Goal: Task Accomplishment & Management: Manage account settings

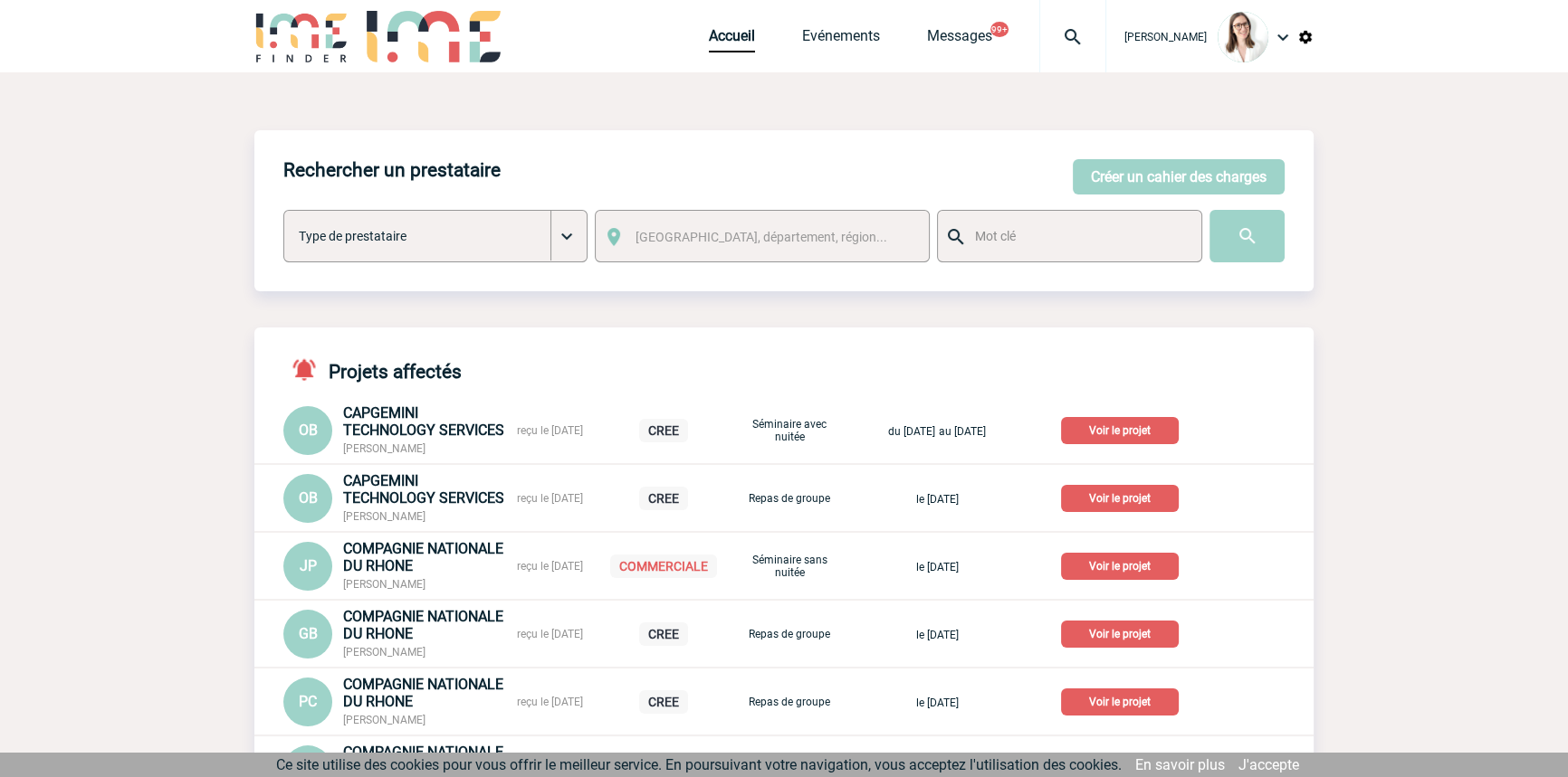
click at [1054, 35] on img at bounding box center [1073, 36] width 65 height 21
type input "2000425266"
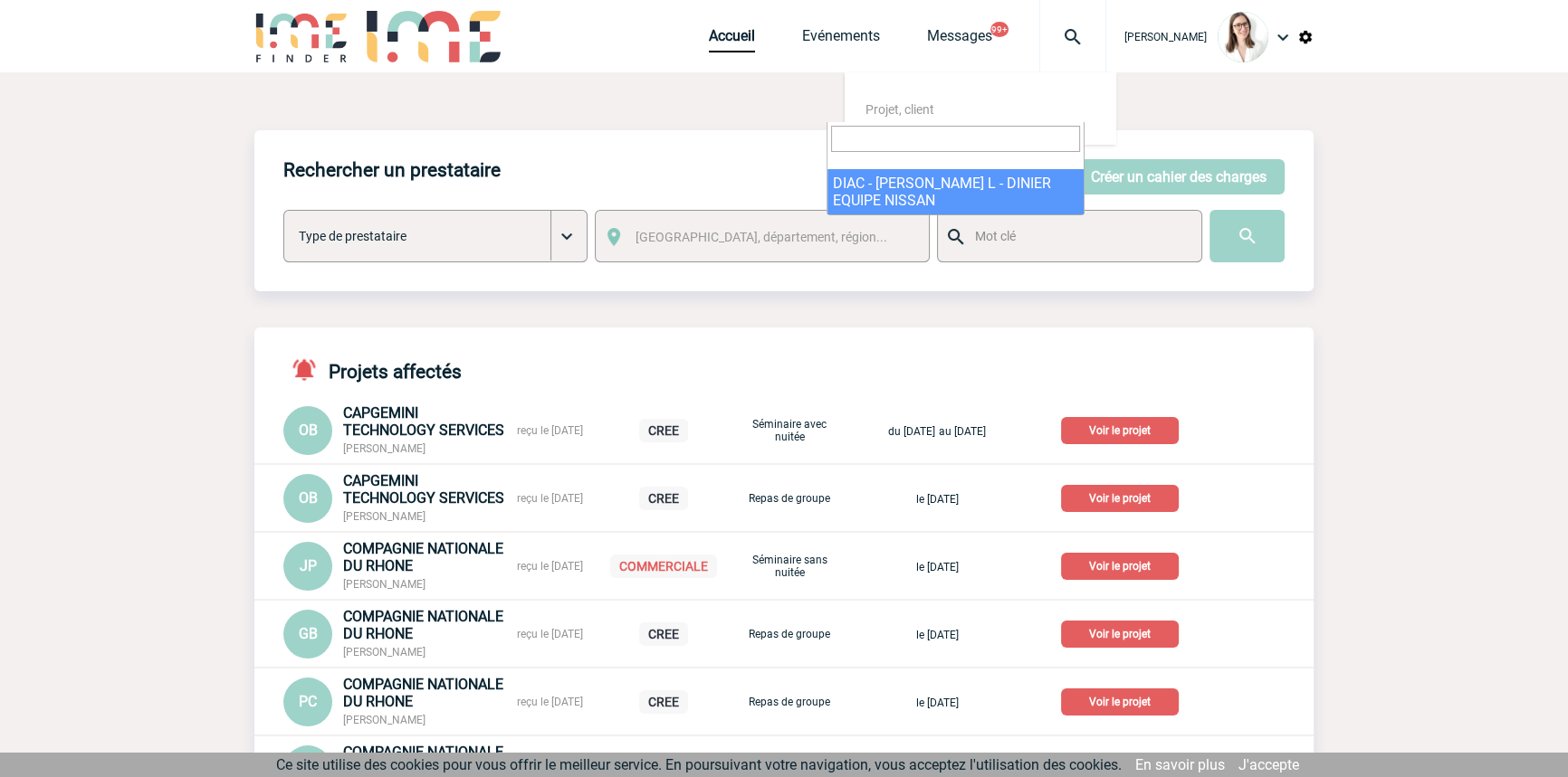
select select "24767"
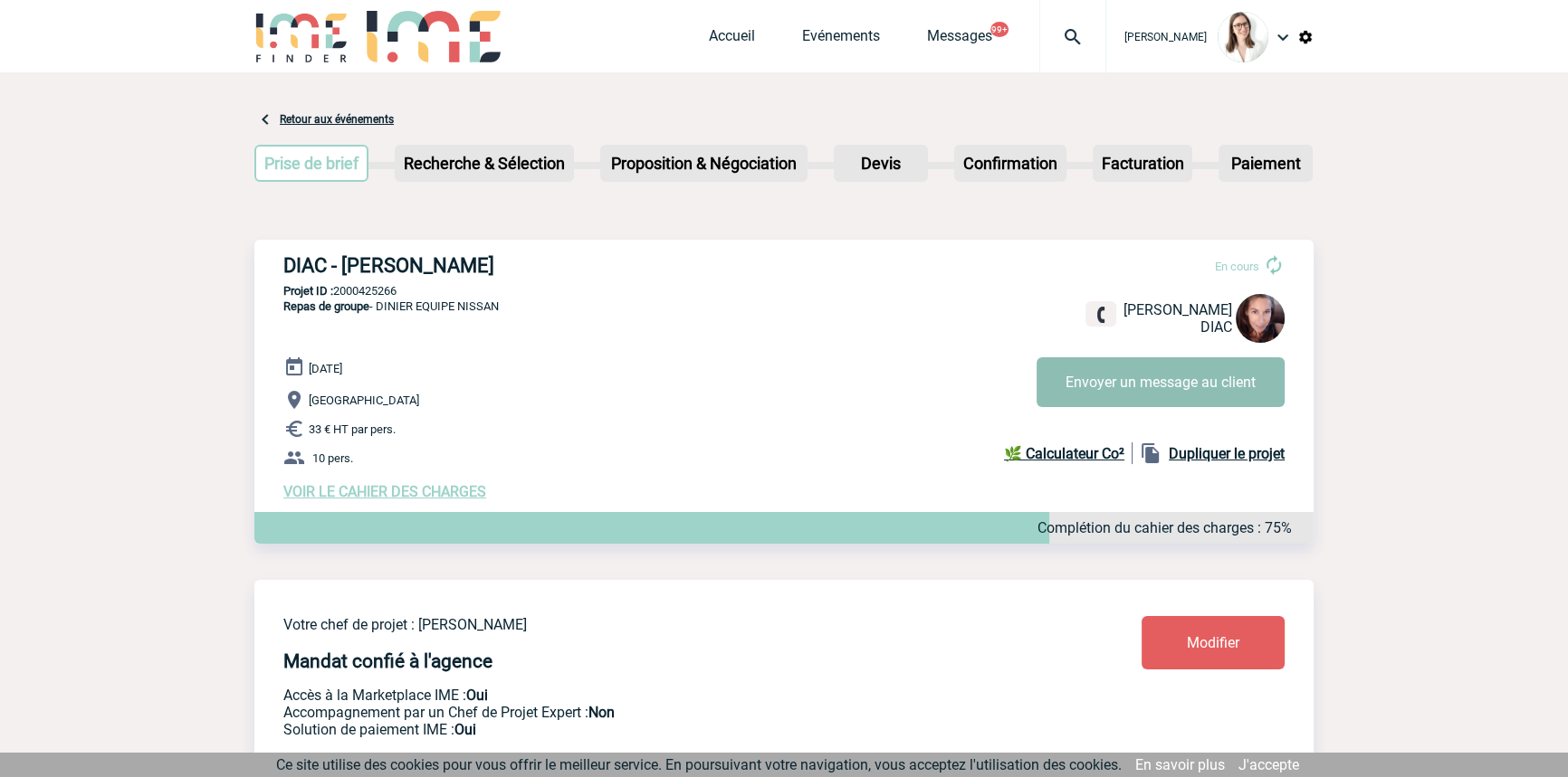
click at [1097, 383] on button "Envoyer un message au client" at bounding box center [1162, 382] width 249 height 49
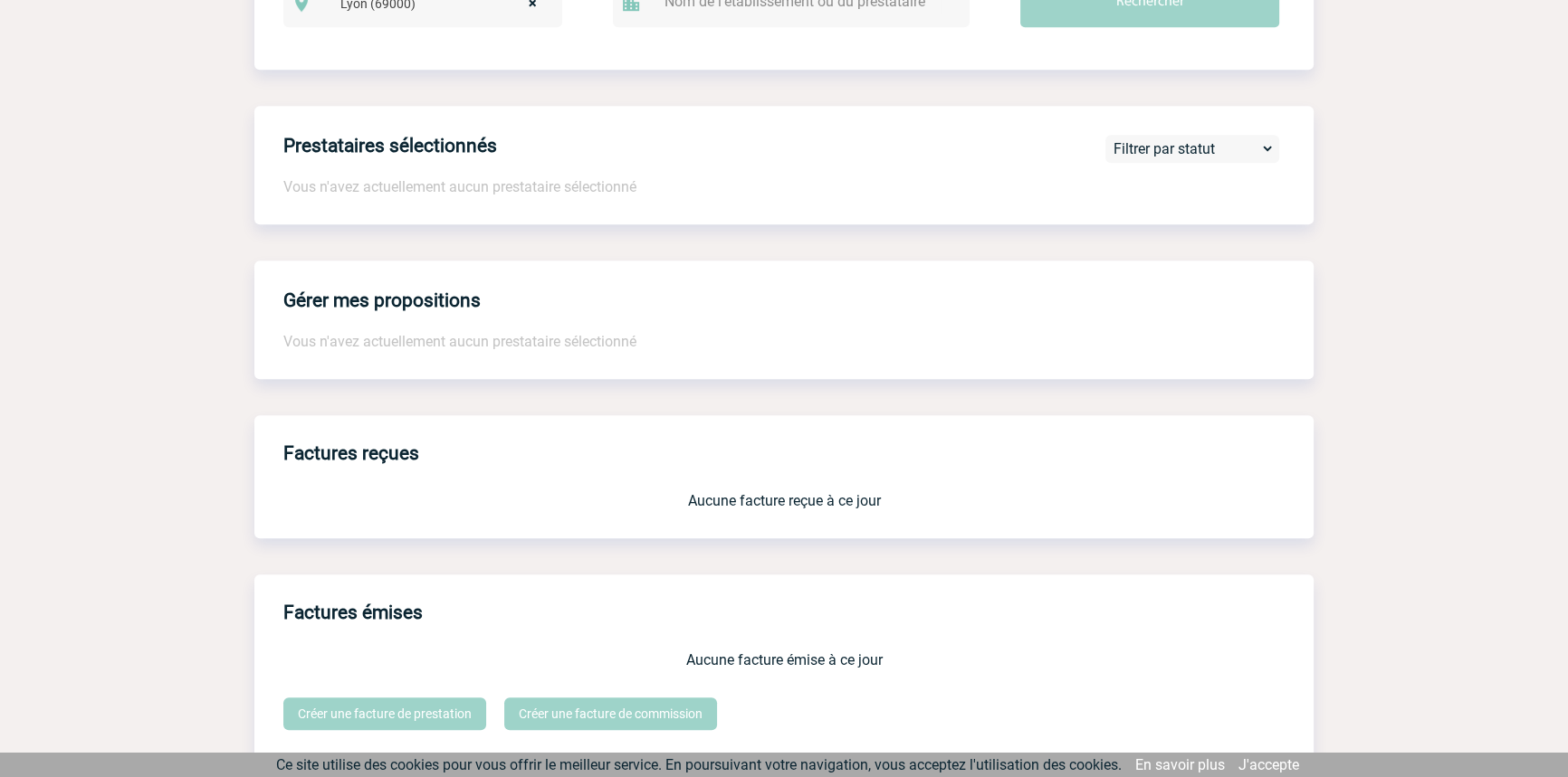
scroll to position [1539, 0]
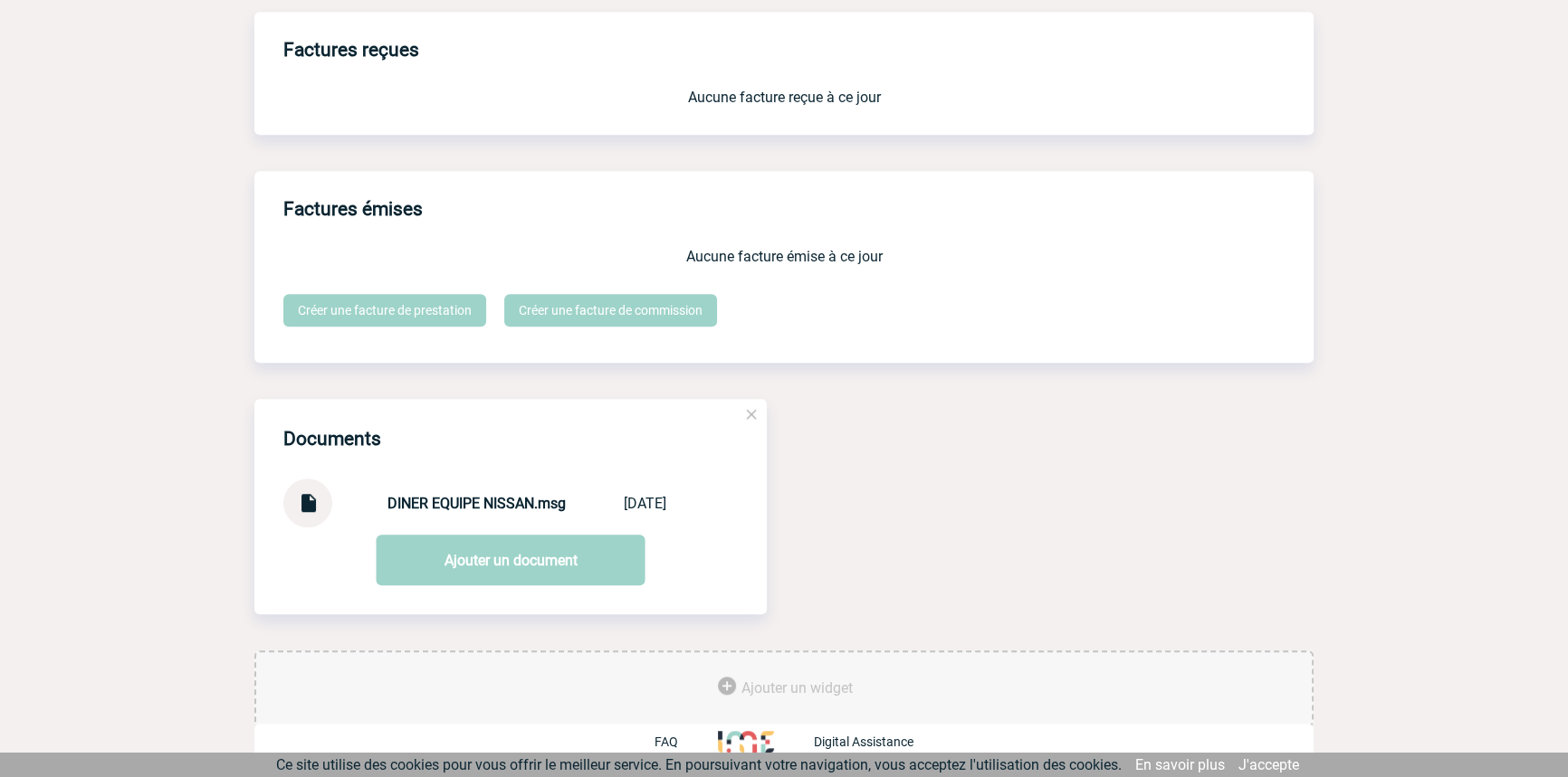
click at [294, 507] on div at bounding box center [307, 503] width 49 height 49
click at [299, 509] on img at bounding box center [307, 497] width 23 height 35
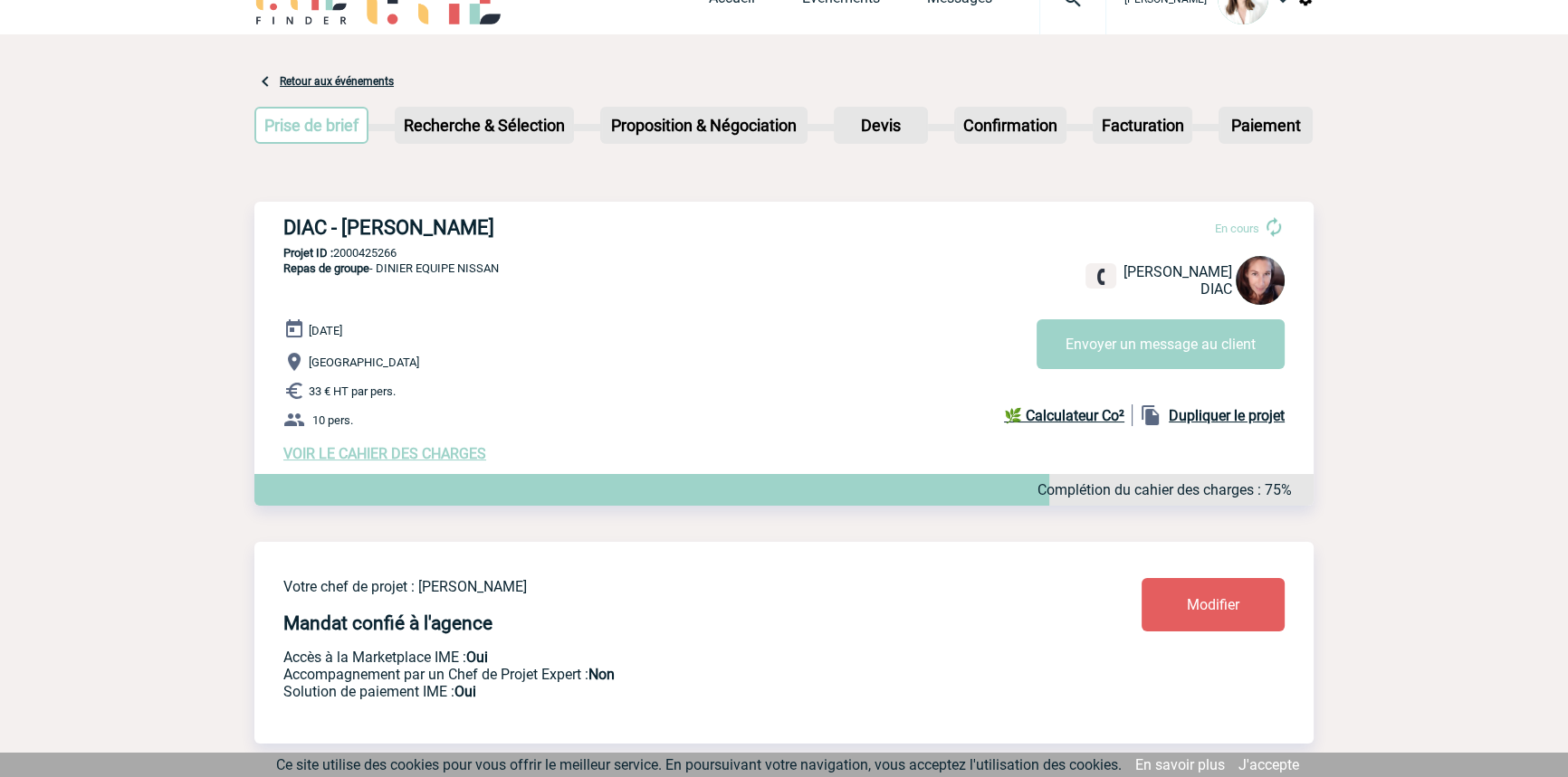
scroll to position [0, 0]
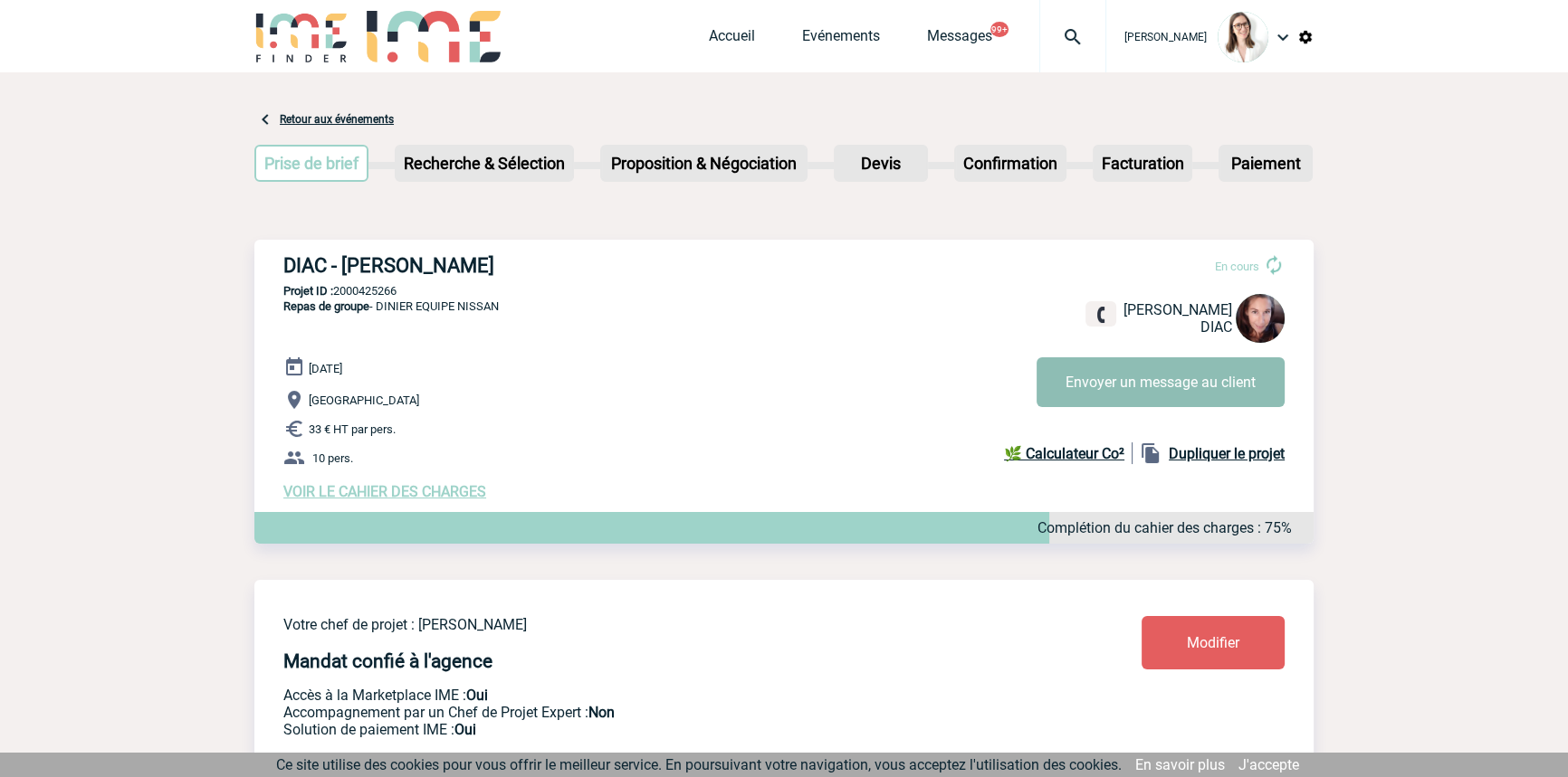
click at [1055, 386] on button "Envoyer un message au client" at bounding box center [1162, 382] width 249 height 49
click at [345, 498] on span "VOIR LE CAHIER DES CHARGES" at bounding box center [384, 491] width 203 height 17
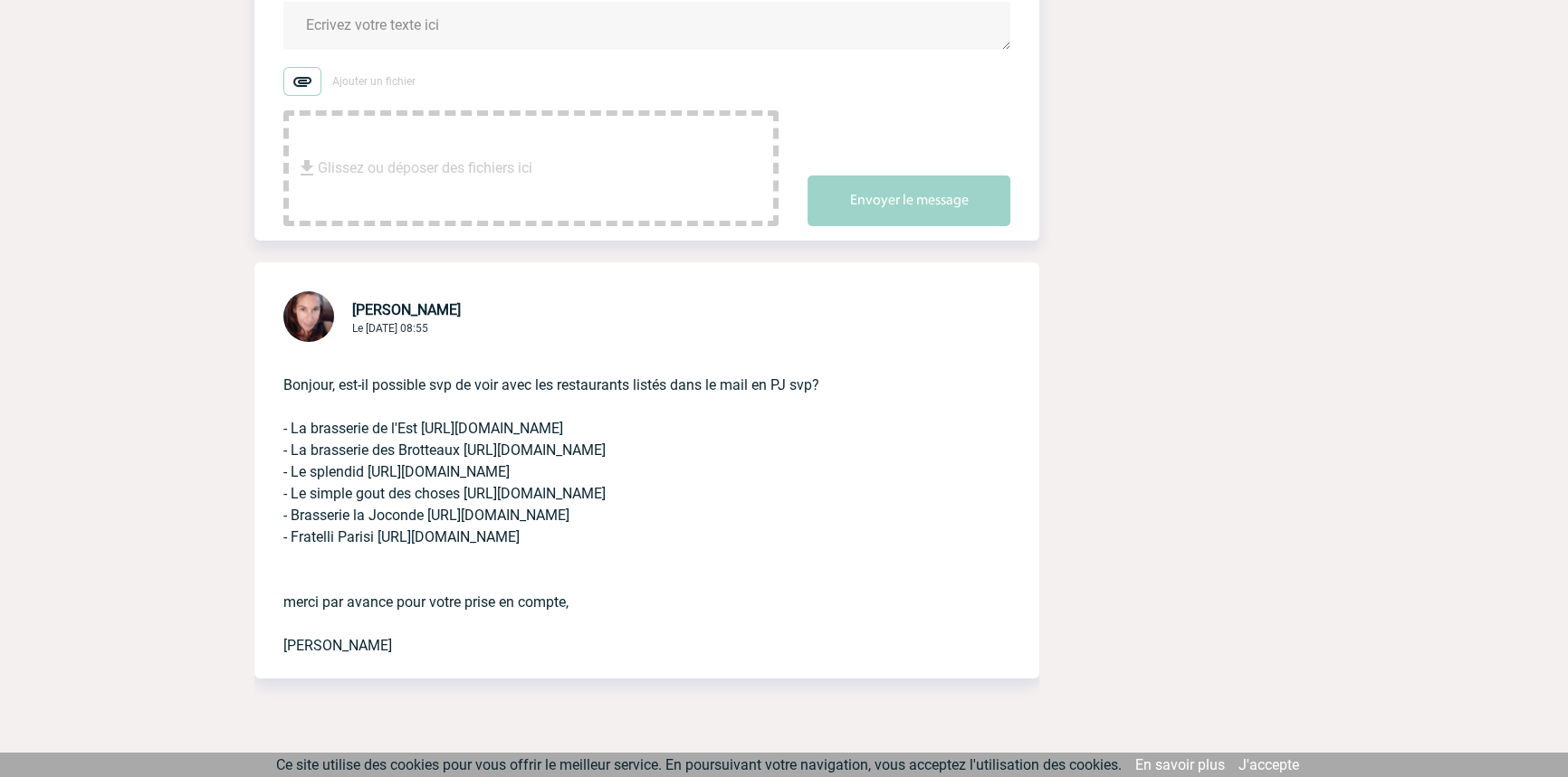
scroll to position [433, 0]
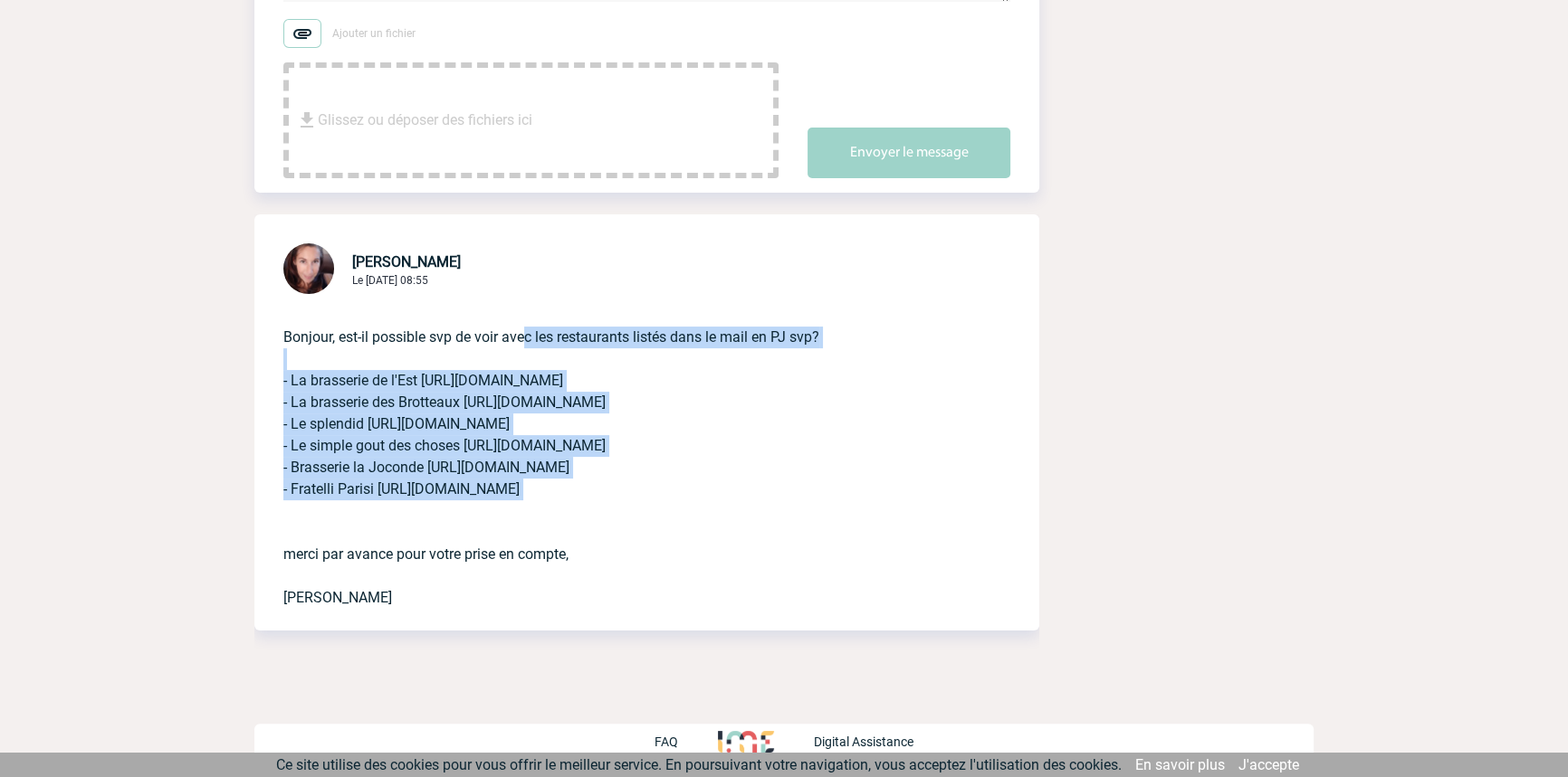
drag, startPoint x: 541, startPoint y: 328, endPoint x: 617, endPoint y: 515, distance: 201.9
click at [617, 515] on p "Bonjour, est-il possible svp de voir avec les restaurants listés dans le mail e…" at bounding box center [621, 453] width 677 height 311
click at [618, 516] on p "Bonjour, est-il possible svp de voir avec les restaurants listés dans le mail e…" at bounding box center [621, 453] width 677 height 311
drag, startPoint x: 639, startPoint y: 535, endPoint x: 574, endPoint y: 314, distance: 230.4
click at [574, 314] on p "Bonjour, est-il possible svp de voir avec les restaurants listés dans le mail e…" at bounding box center [621, 453] width 677 height 311
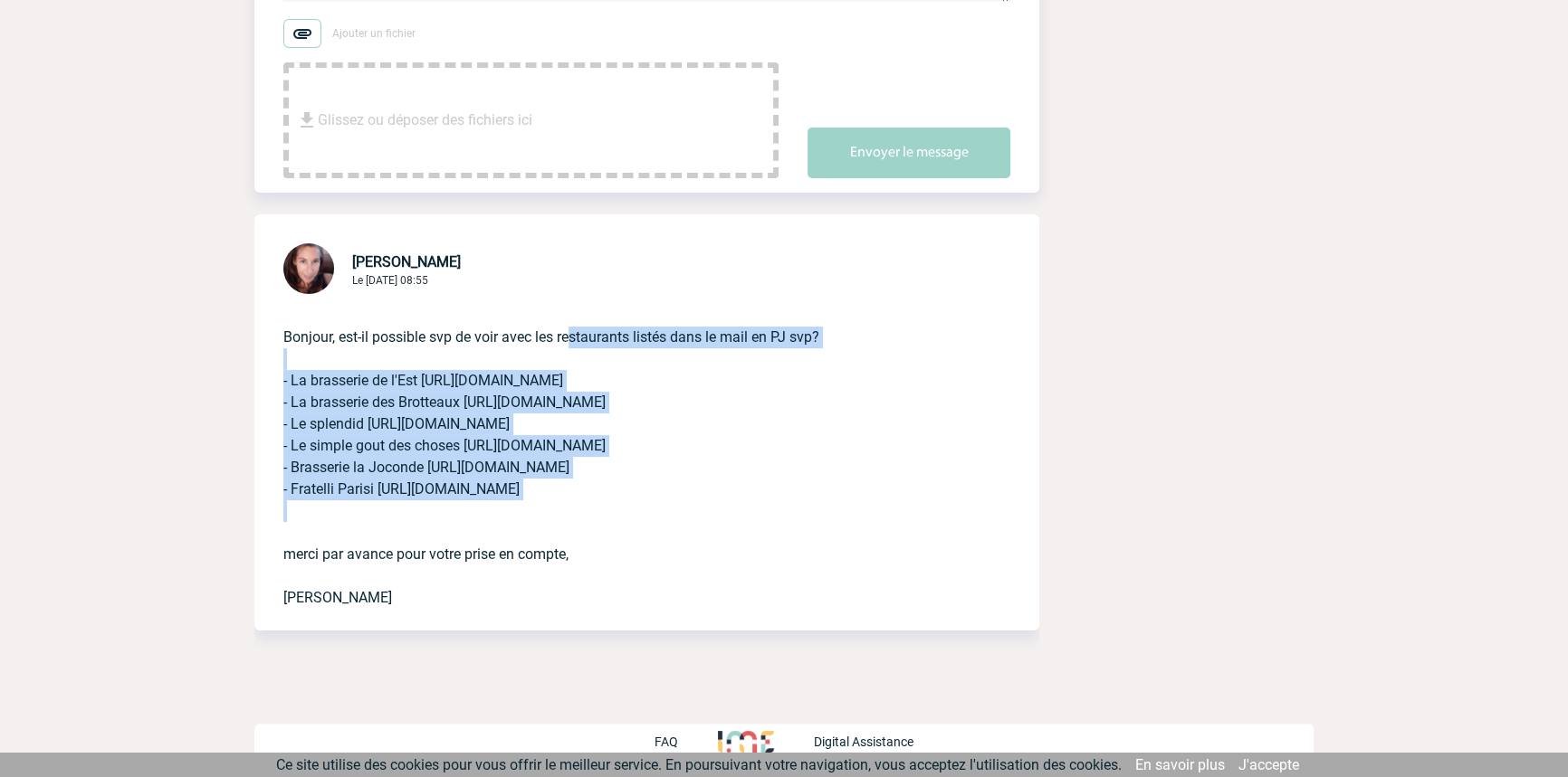
drag, startPoint x: 574, startPoint y: 314, endPoint x: 567, endPoint y: 299, distance: 16.6
click at [573, 313] on p "Bonjour, est-il possible svp de voir avec les restaurants listés dans le mail e…" at bounding box center [621, 453] width 677 height 311
drag, startPoint x: 551, startPoint y: 272, endPoint x: 611, endPoint y: 615, distance: 348.2
click at [611, 615] on div "Cécile LAURET Le 29 Août 2025 à 08:55 Bonjour, est-il possible svp de voir avec…" at bounding box center [647, 423] width 785 height 417
click at [612, 615] on div "Bonjour, est-il possible svp de voir avec les restaurants listés dans le mail e…" at bounding box center [647, 464] width 785 height 333
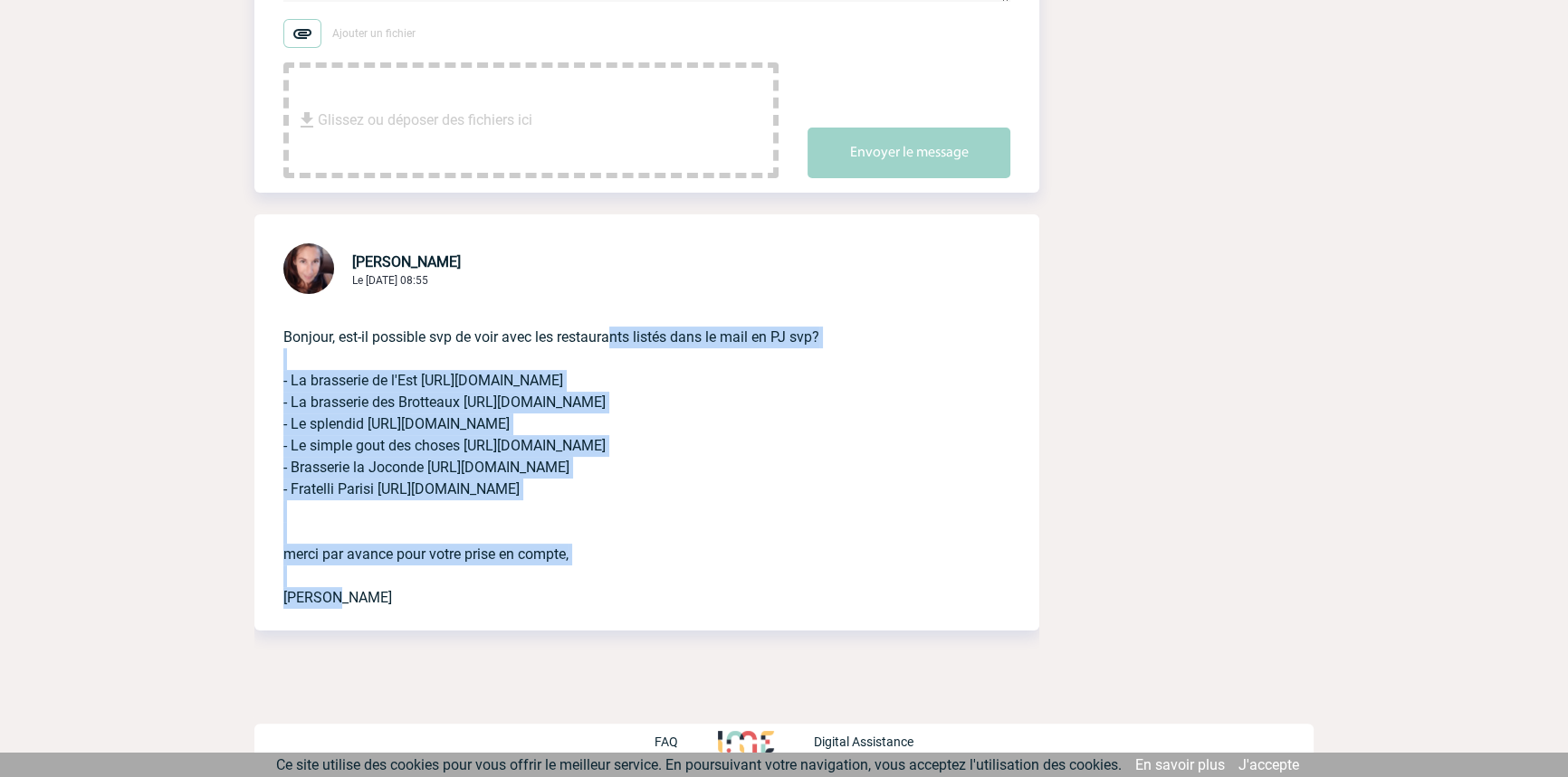
drag, startPoint x: 616, startPoint y: 600, endPoint x: 610, endPoint y: 259, distance: 341.1
click at [610, 259] on div "Cécile LAURET Le 29 Août 2025 à 08:55 Bonjour, est-il possible svp de voir avec…" at bounding box center [647, 423] width 785 height 417
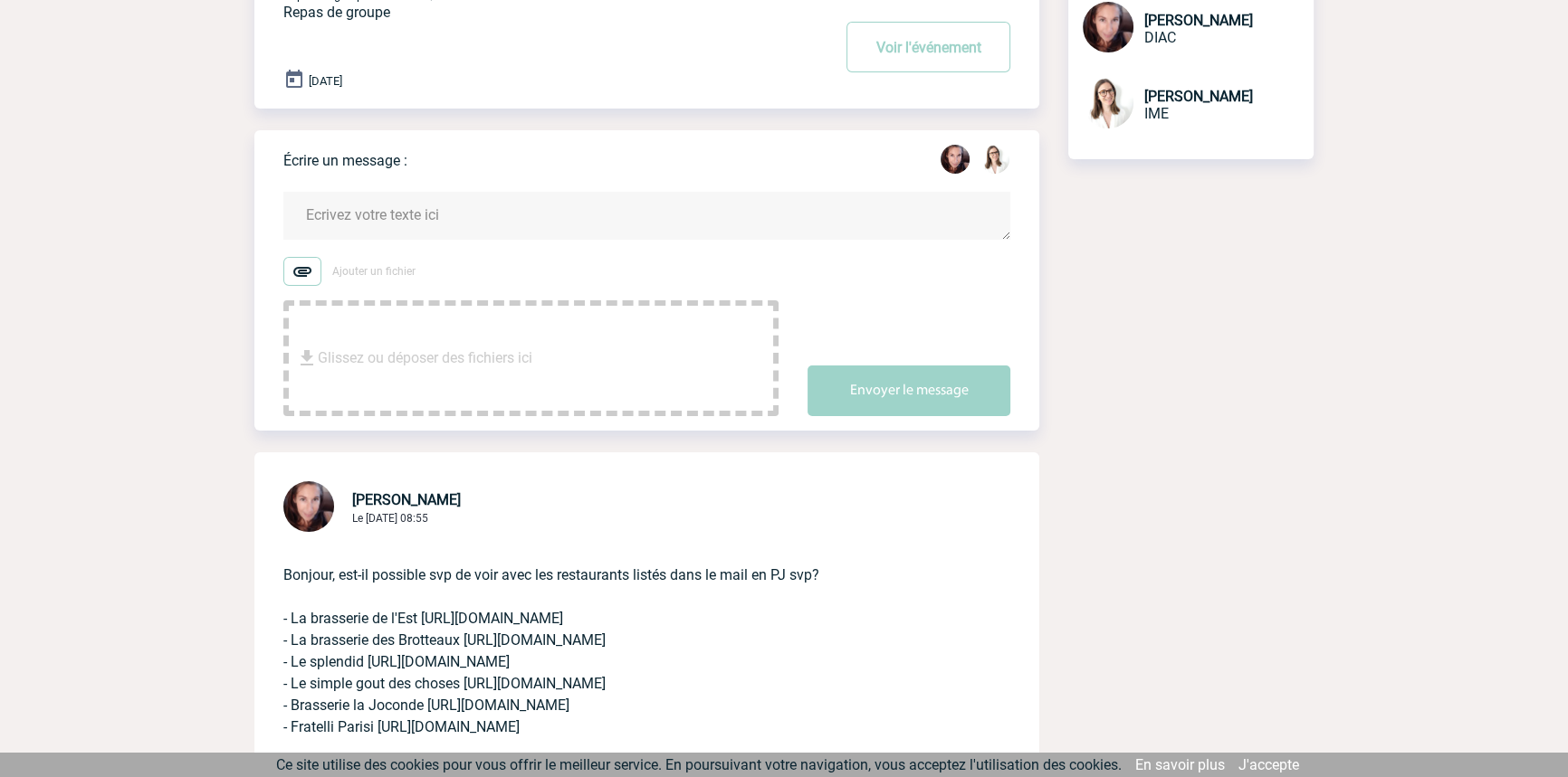
scroll to position [160, 0]
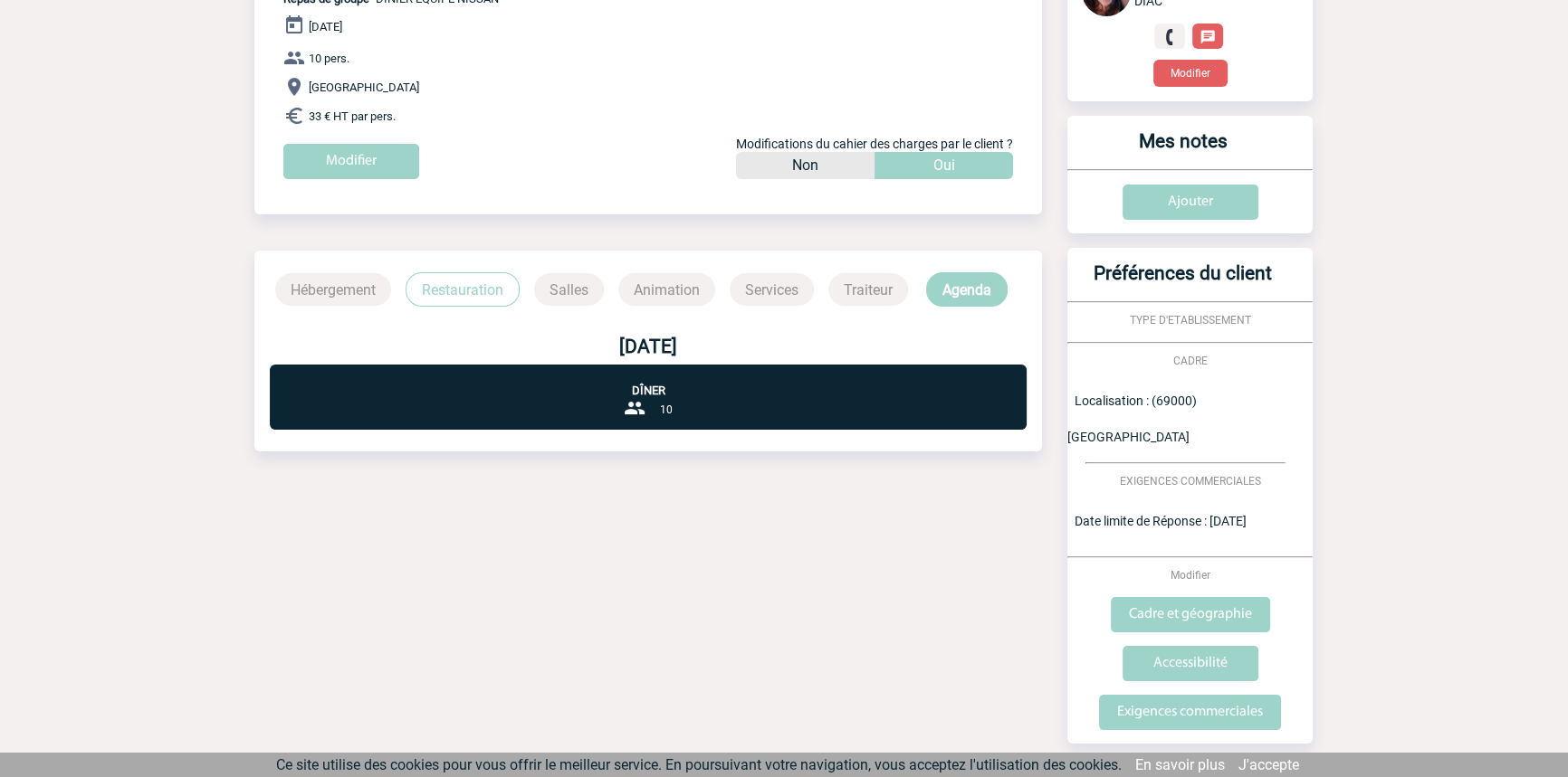
scroll to position [263, 0]
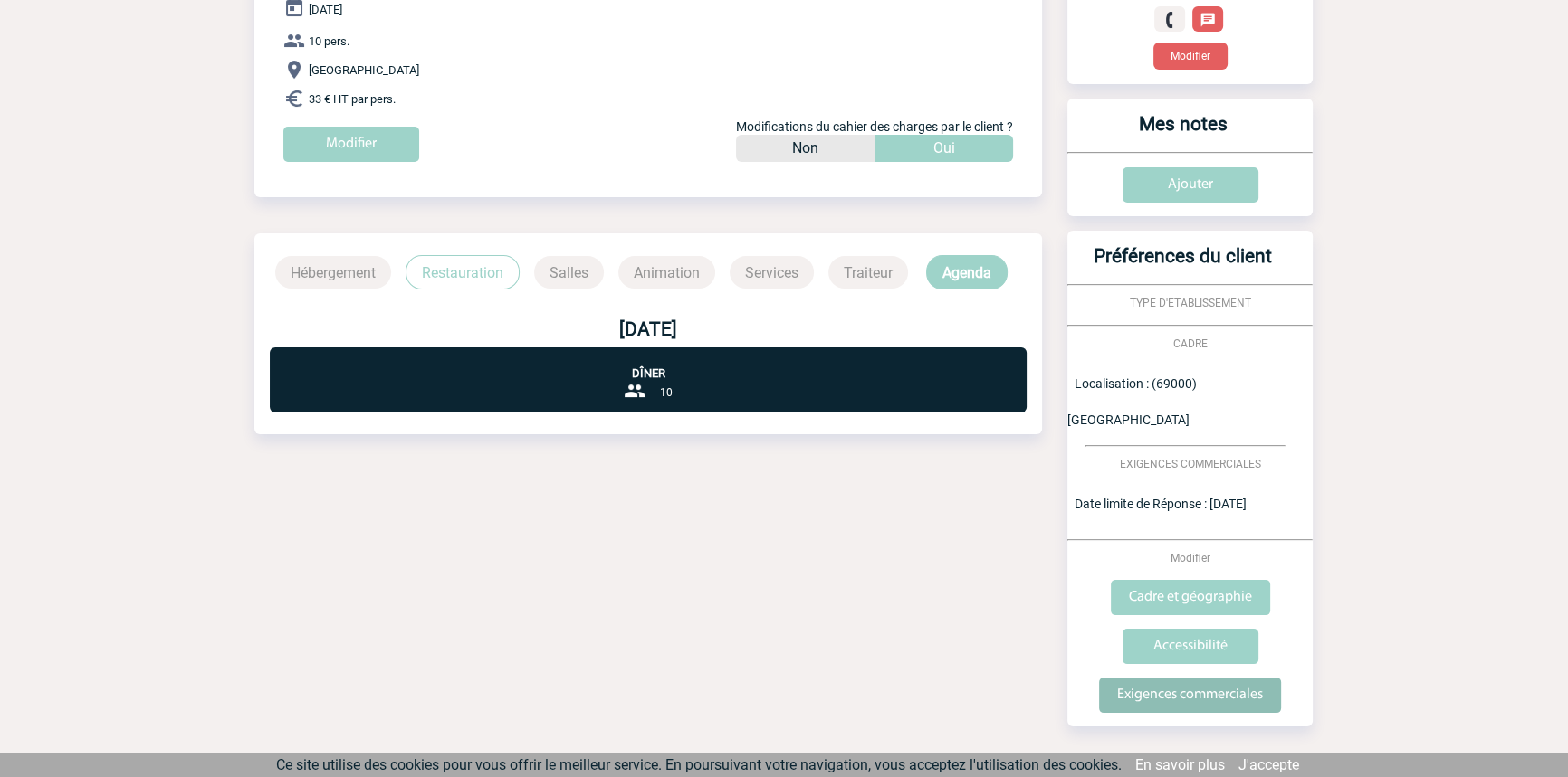
click at [1186, 678] on input "Exigences commerciales" at bounding box center [1190, 696] width 182 height 35
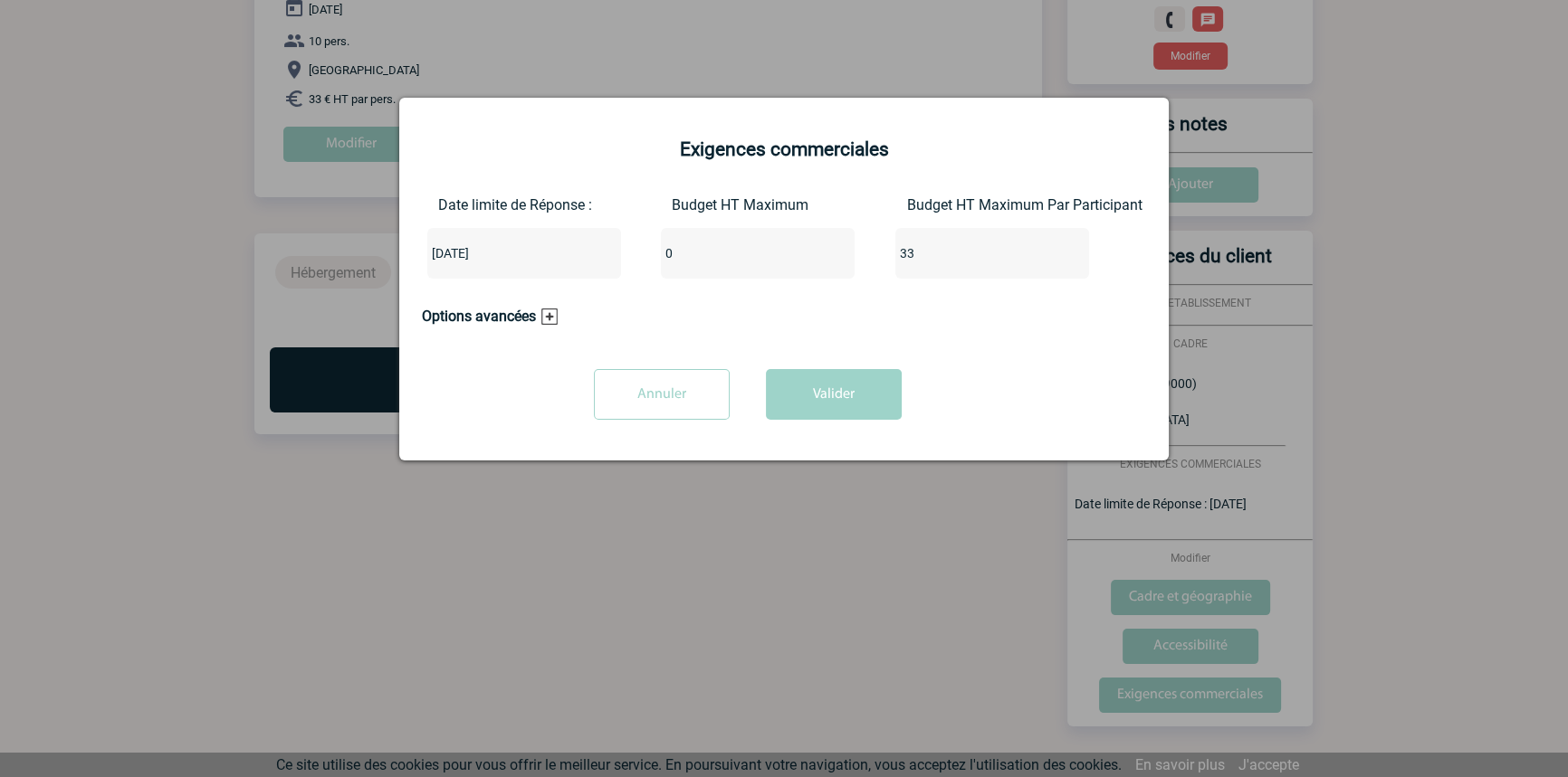
drag, startPoint x: 604, startPoint y: 245, endPoint x: 571, endPoint y: 241, distance: 33.2
click at [571, 241] on div "Date limite de Réponse : [DATE] Budget HT Maximum 0 Budget HT Maximum Par Parti…" at bounding box center [784, 245] width 724 height 97
type input "330"
drag, startPoint x: 902, startPoint y: 257, endPoint x: 777, endPoint y: 254, distance: 125.0
click at [777, 254] on div "Date limite de Réponse : [DATE] Budget HT Maximum 330 Budget HT Maximum Par Par…" at bounding box center [784, 245] width 724 height 97
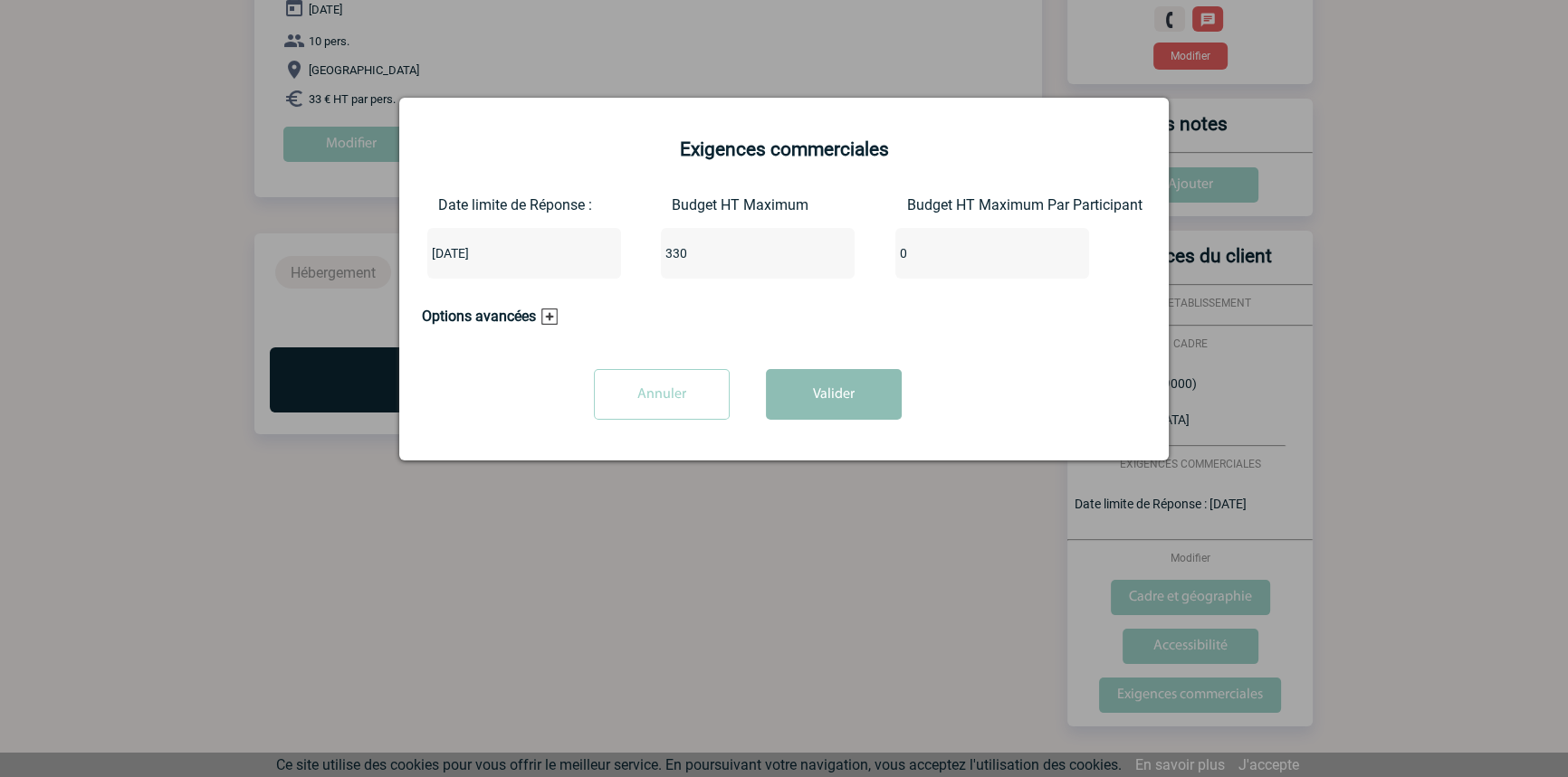
type input "0"
click at [812, 400] on button "Valider" at bounding box center [834, 394] width 135 height 50
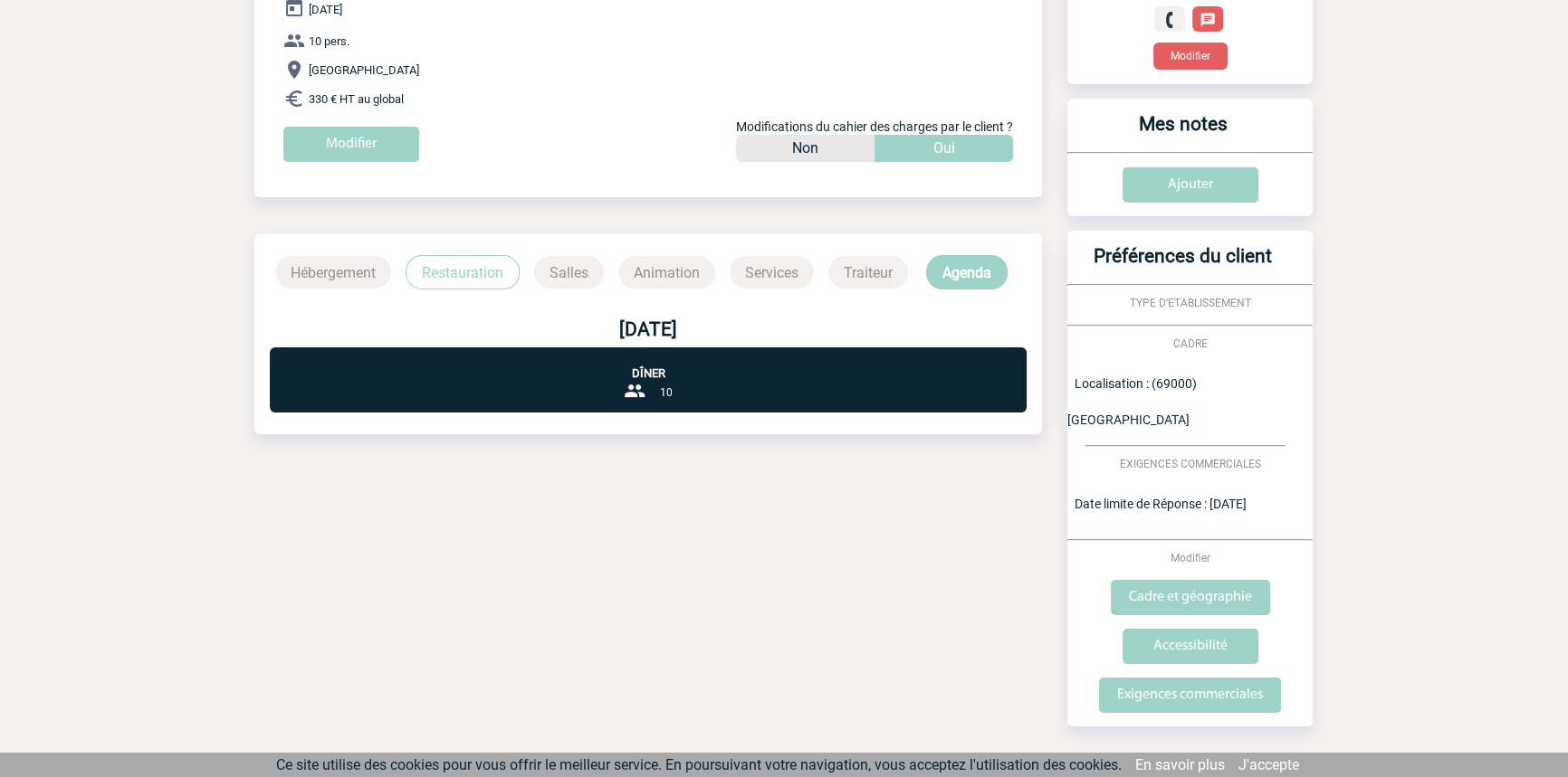
click at [461, 272] on p "Restauration" at bounding box center [463, 272] width 114 height 35
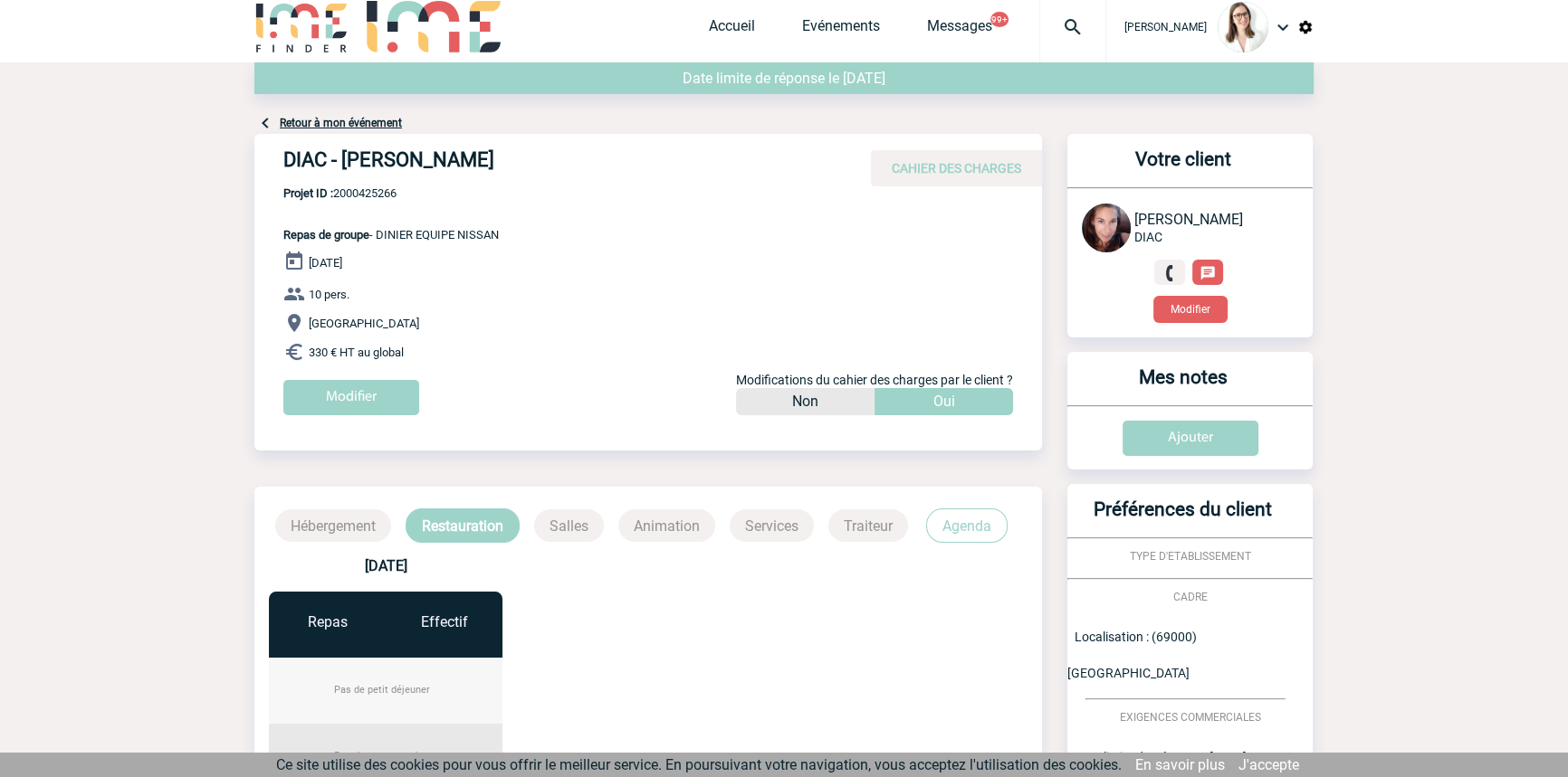
scroll to position [0, 0]
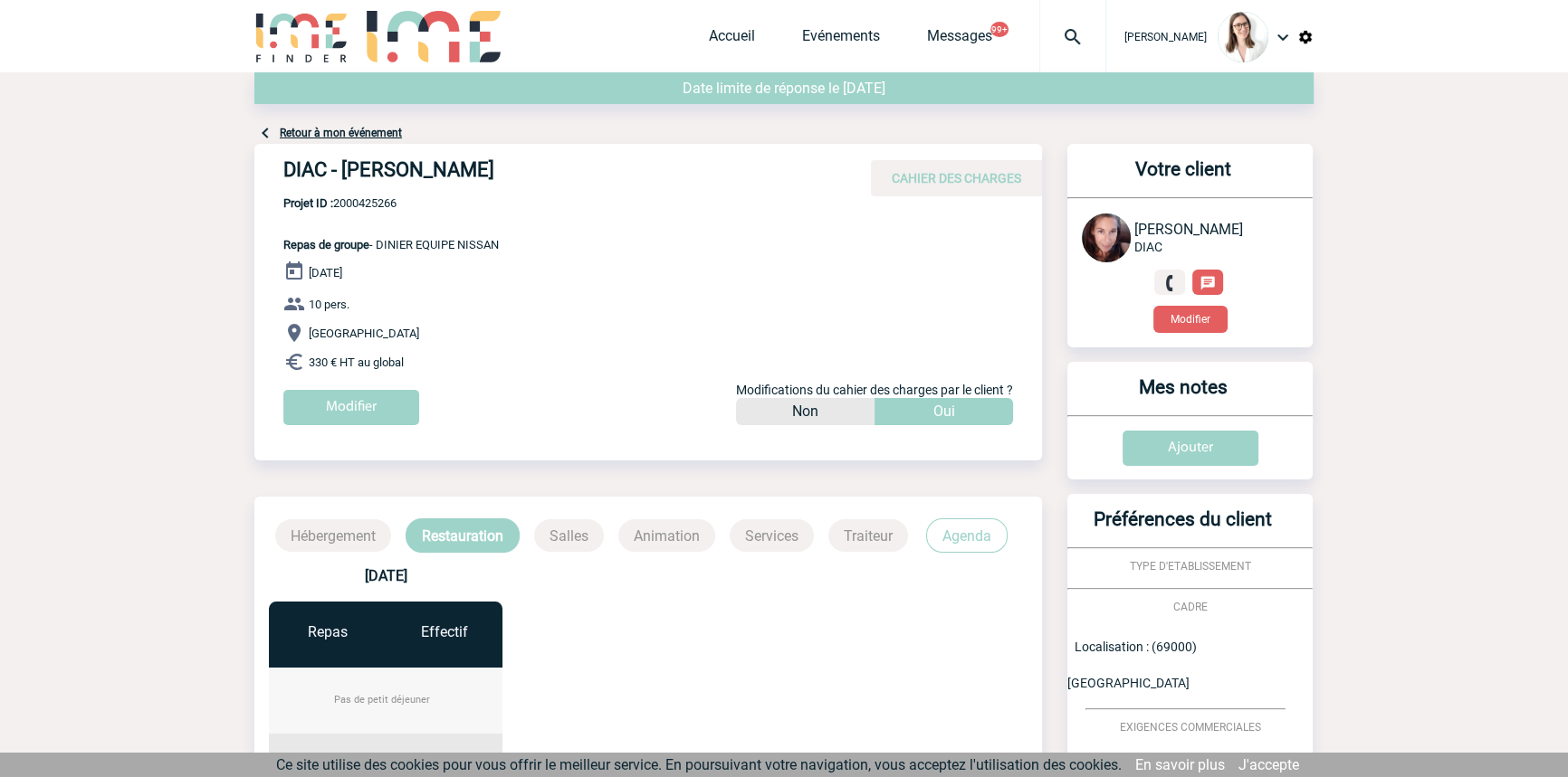
click at [391, 132] on link "Retour à mon événement" at bounding box center [340, 134] width 122 height 13
